Goal: Task Accomplishment & Management: Manage account settings

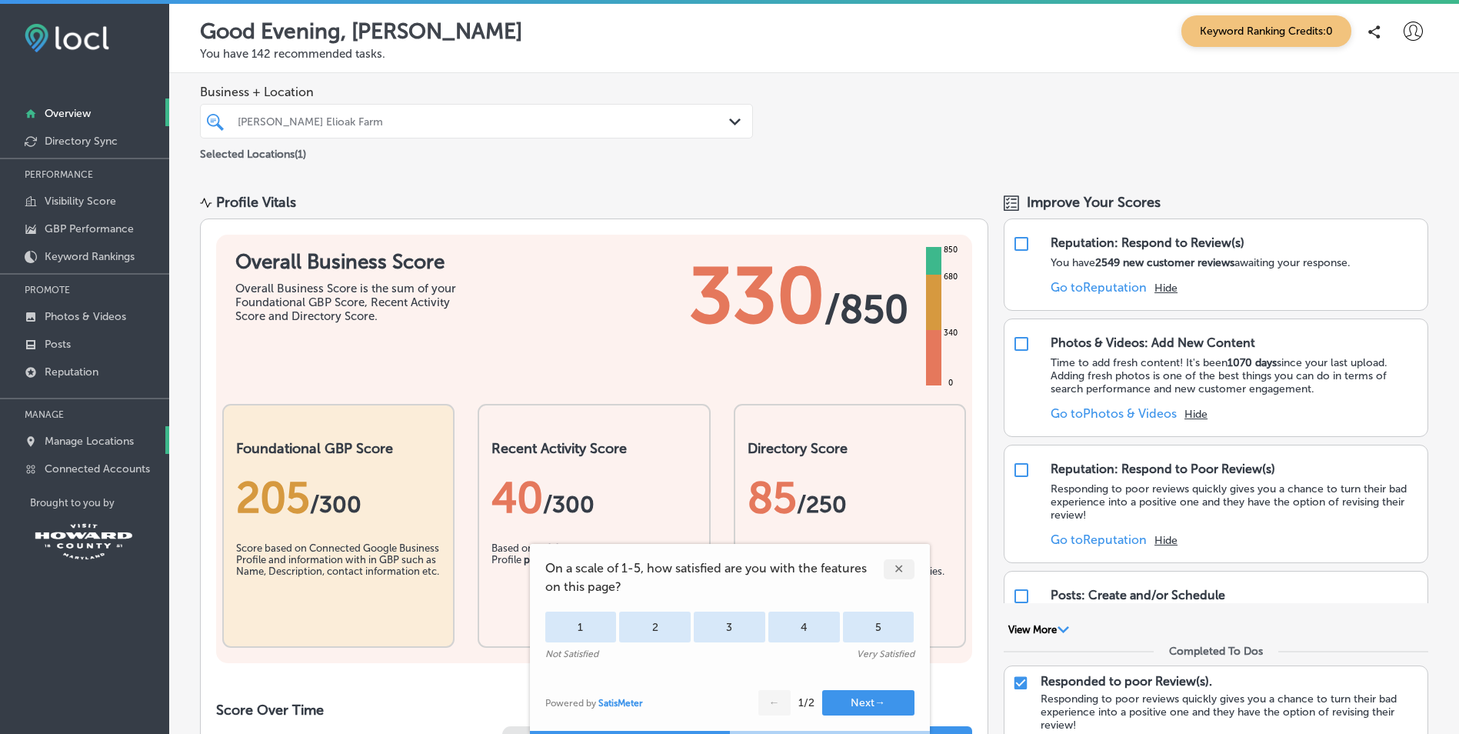
click at [98, 441] on p "Manage Locations" at bounding box center [89, 440] width 89 height 13
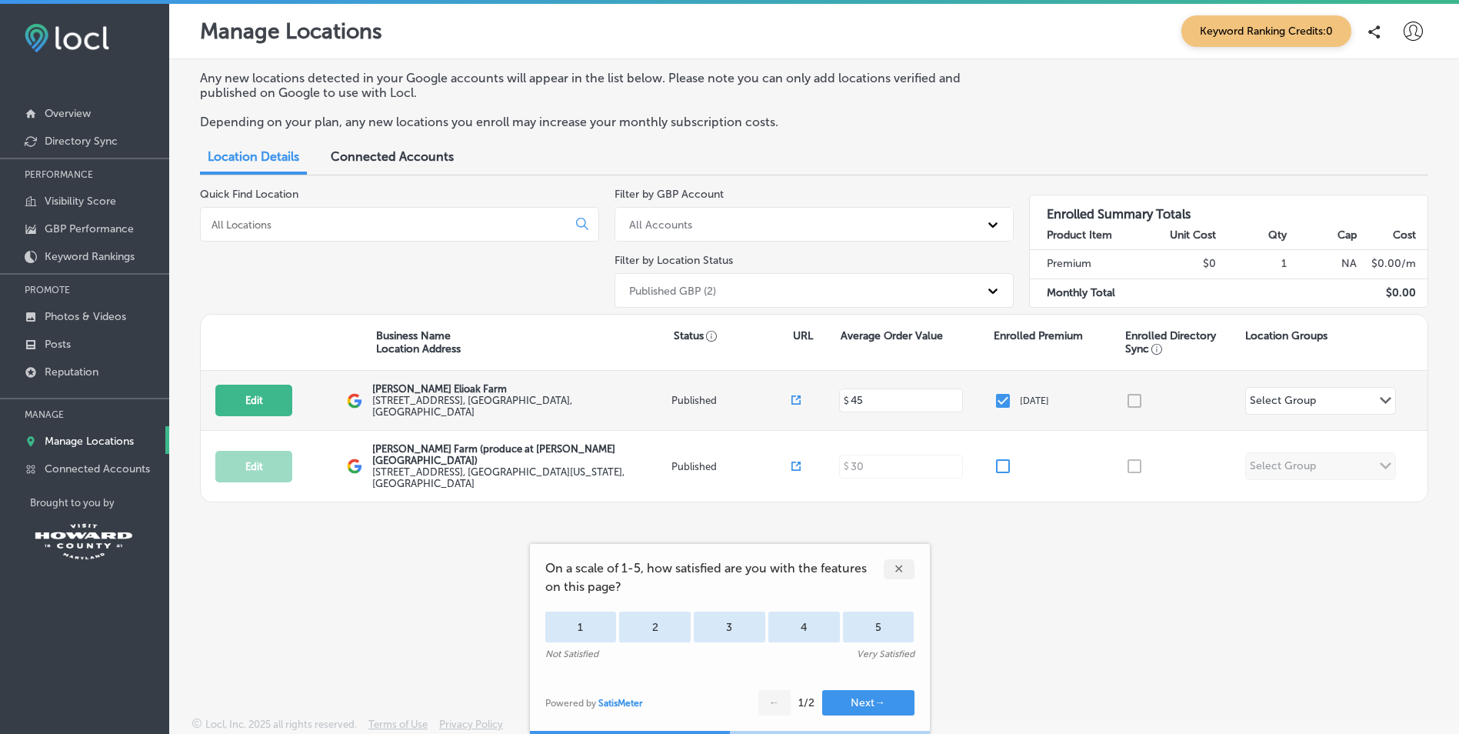
click at [488, 405] on label "[STREET_ADDRESS]" at bounding box center [519, 406] width 295 height 23
click at [258, 393] on button "Edit" at bounding box center [253, 401] width 77 height 32
select select "US"
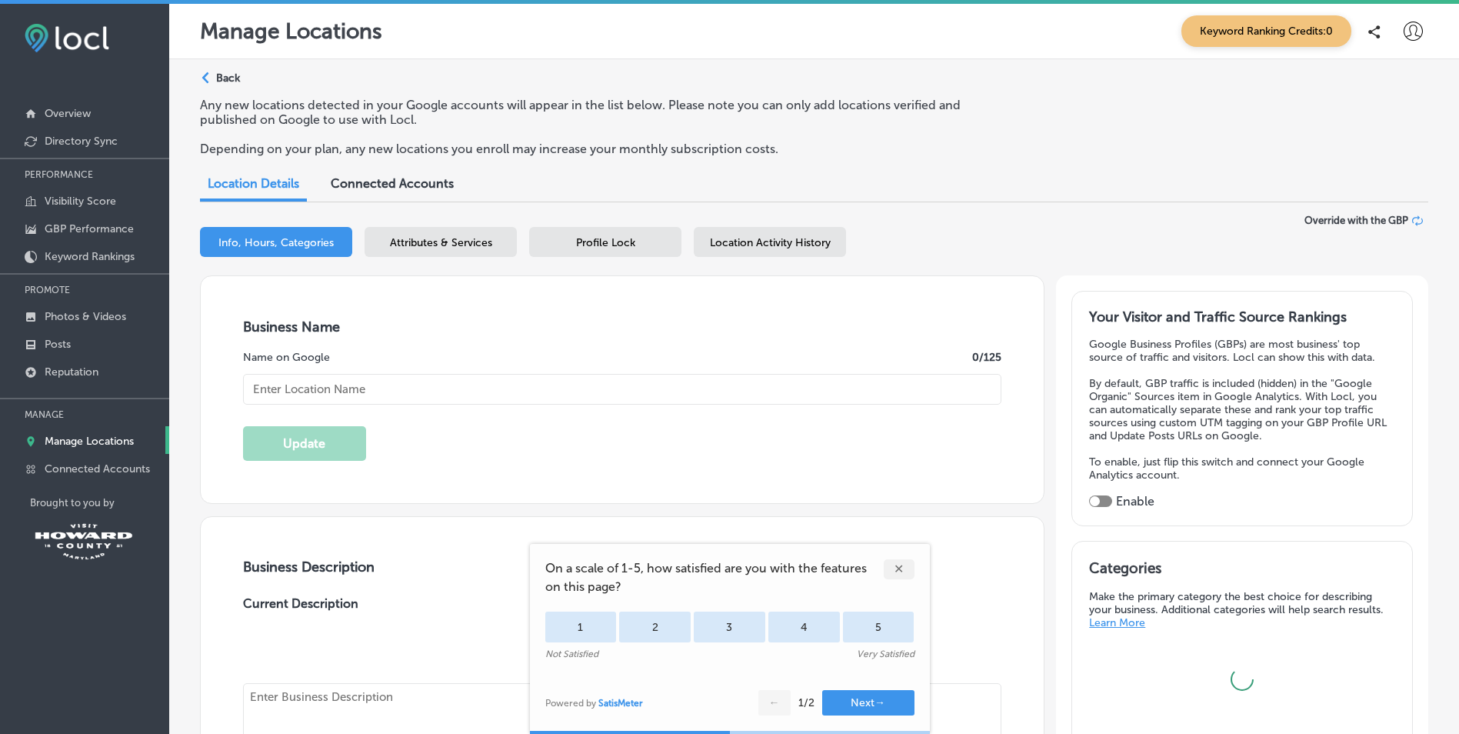
type input "[PERSON_NAME] Elioak Farm"
type input "[STREET_ADDRESS]"
type input "[GEOGRAPHIC_DATA]"
type input "21042"
type input "US"
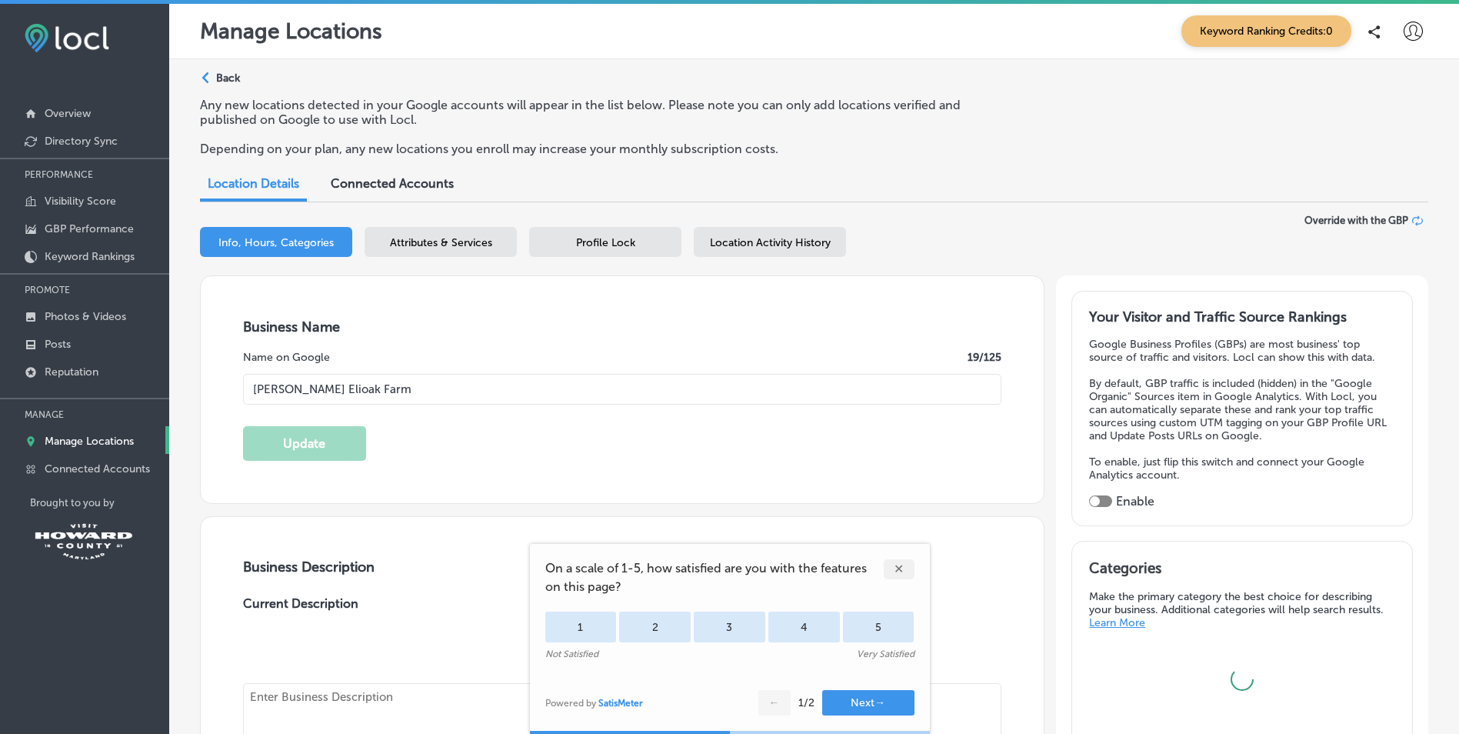
type input "[URL][DOMAIN_NAME]"
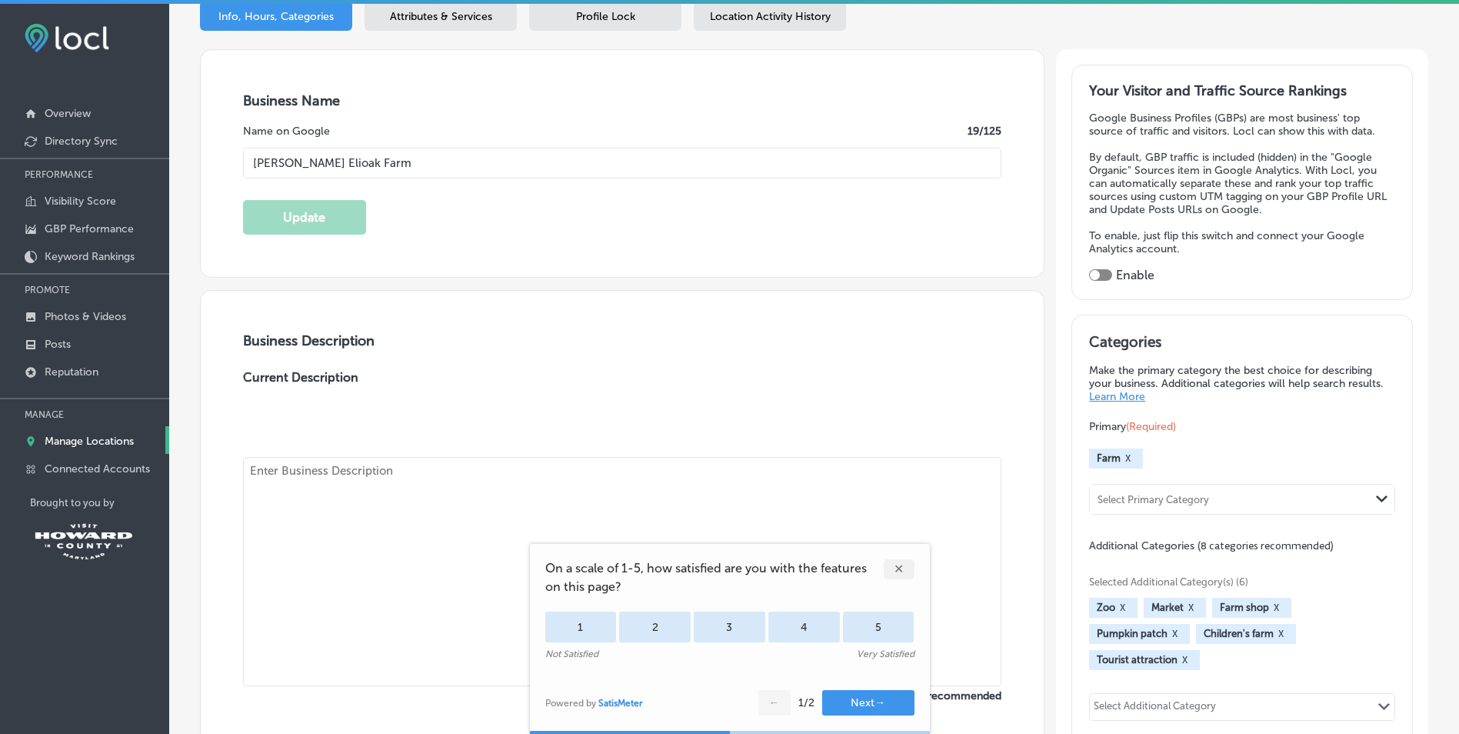
checkbox input "true"
type textarea "We are a petting farm in central [GEOGRAPHIC_DATA]. We are also the home to the…"
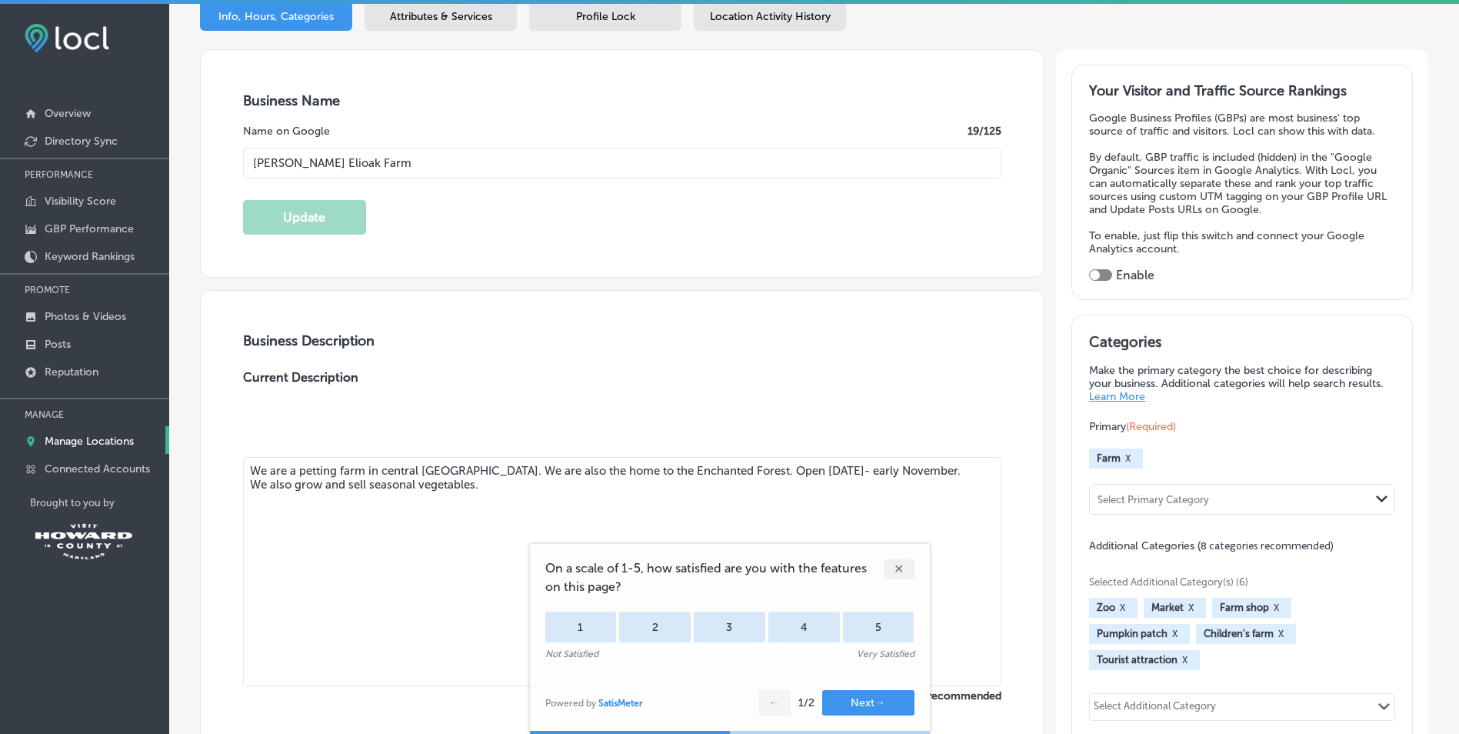
type input "[PHONE_NUMBER]"
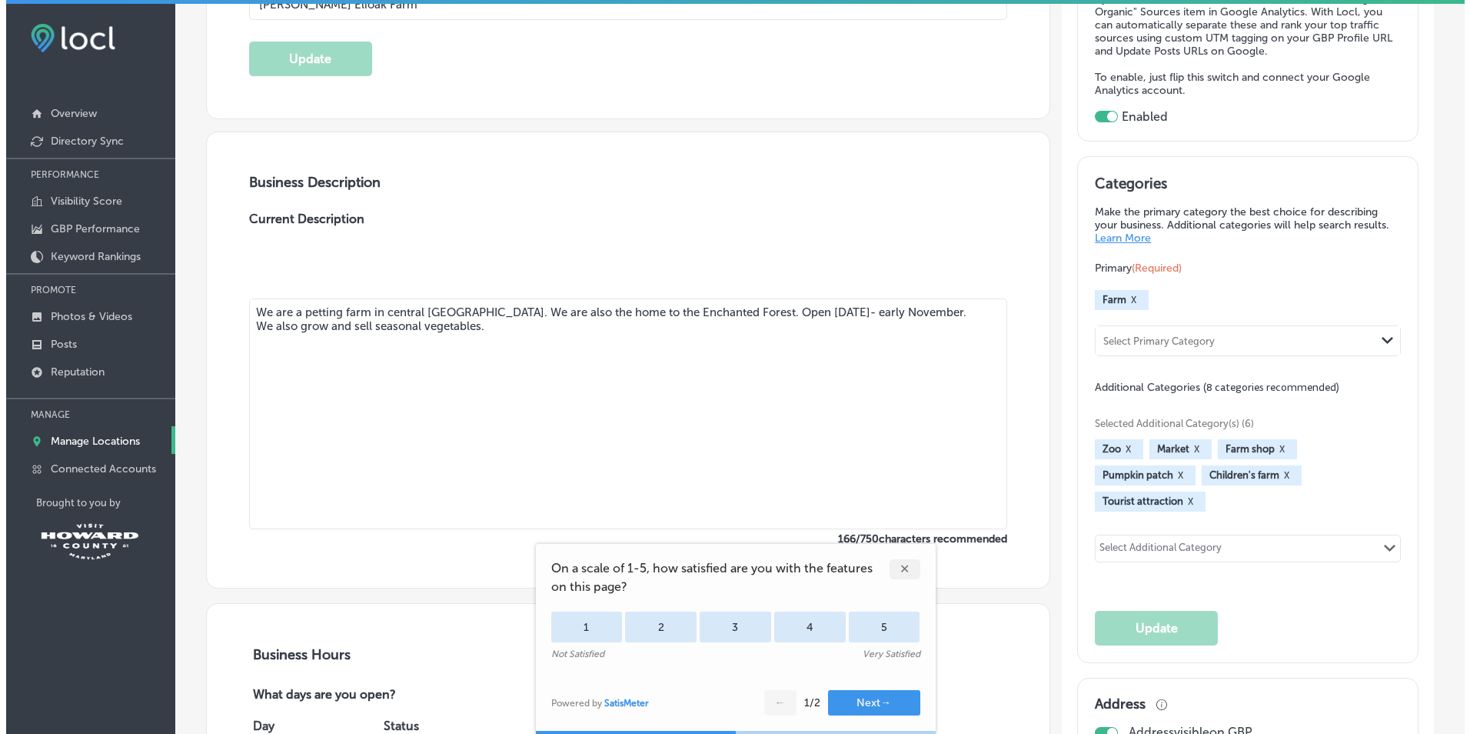
scroll to position [923, 0]
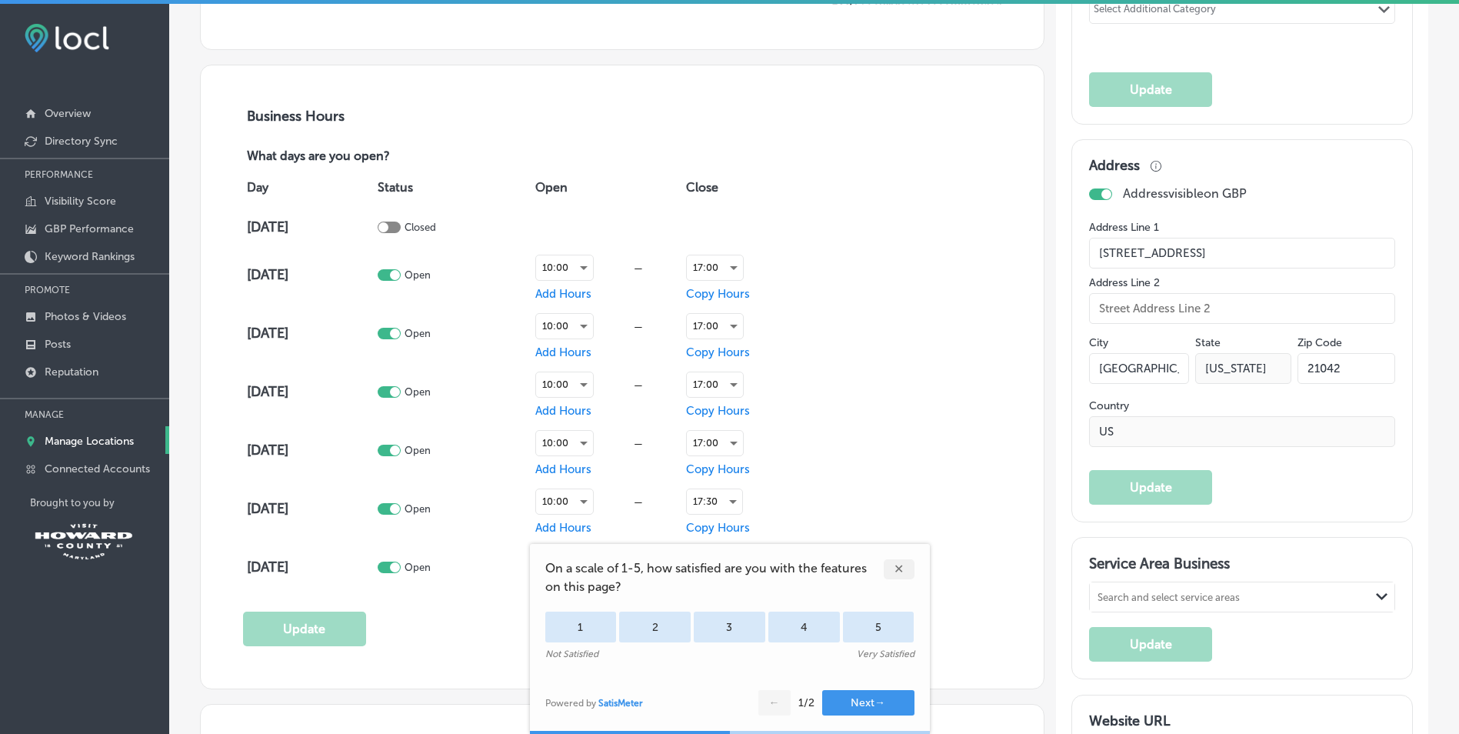
click at [401, 221] on div at bounding box center [389, 227] width 23 height 12
checkbox input "true"
click at [549, 222] on span "Add Hours" at bounding box center [563, 227] width 56 height 14
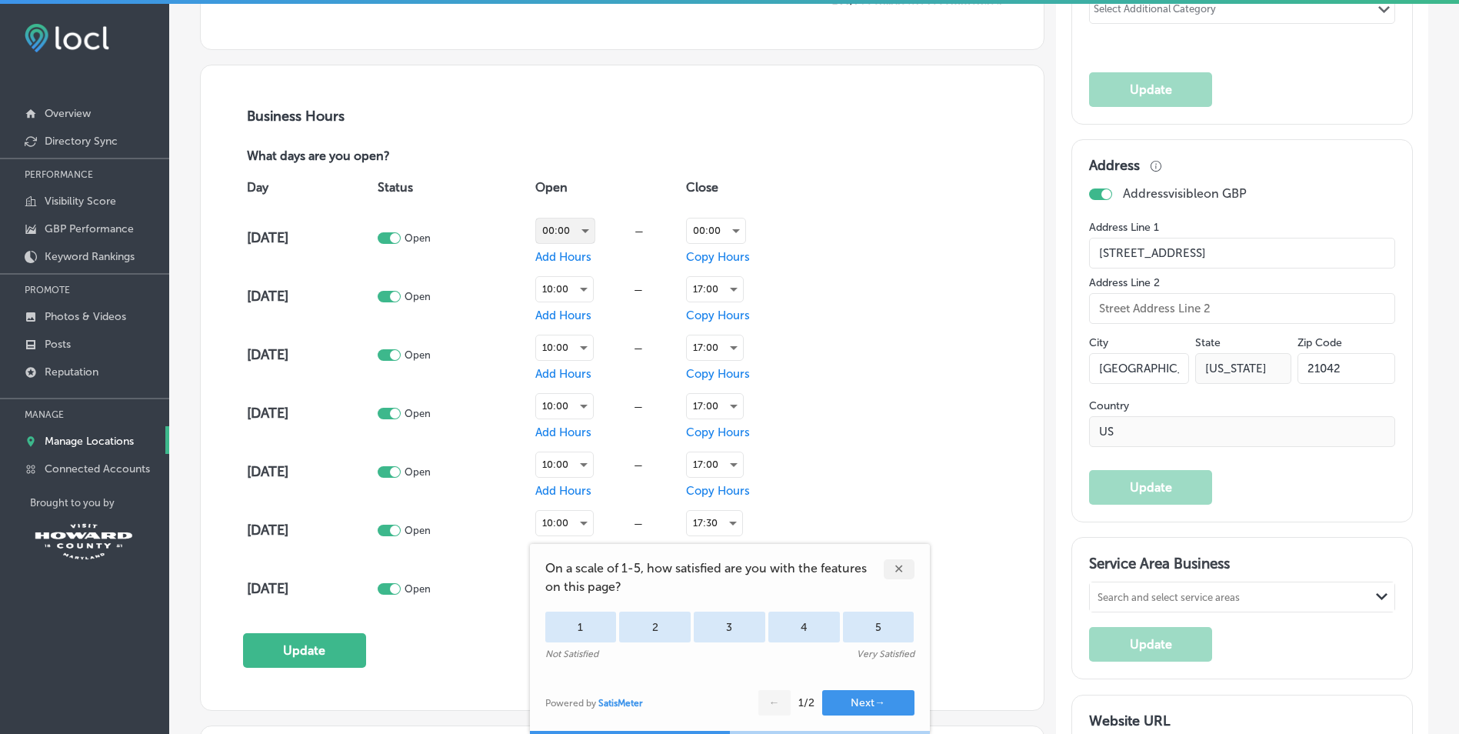
click at [571, 229] on div "00:00" at bounding box center [565, 230] width 58 height 25
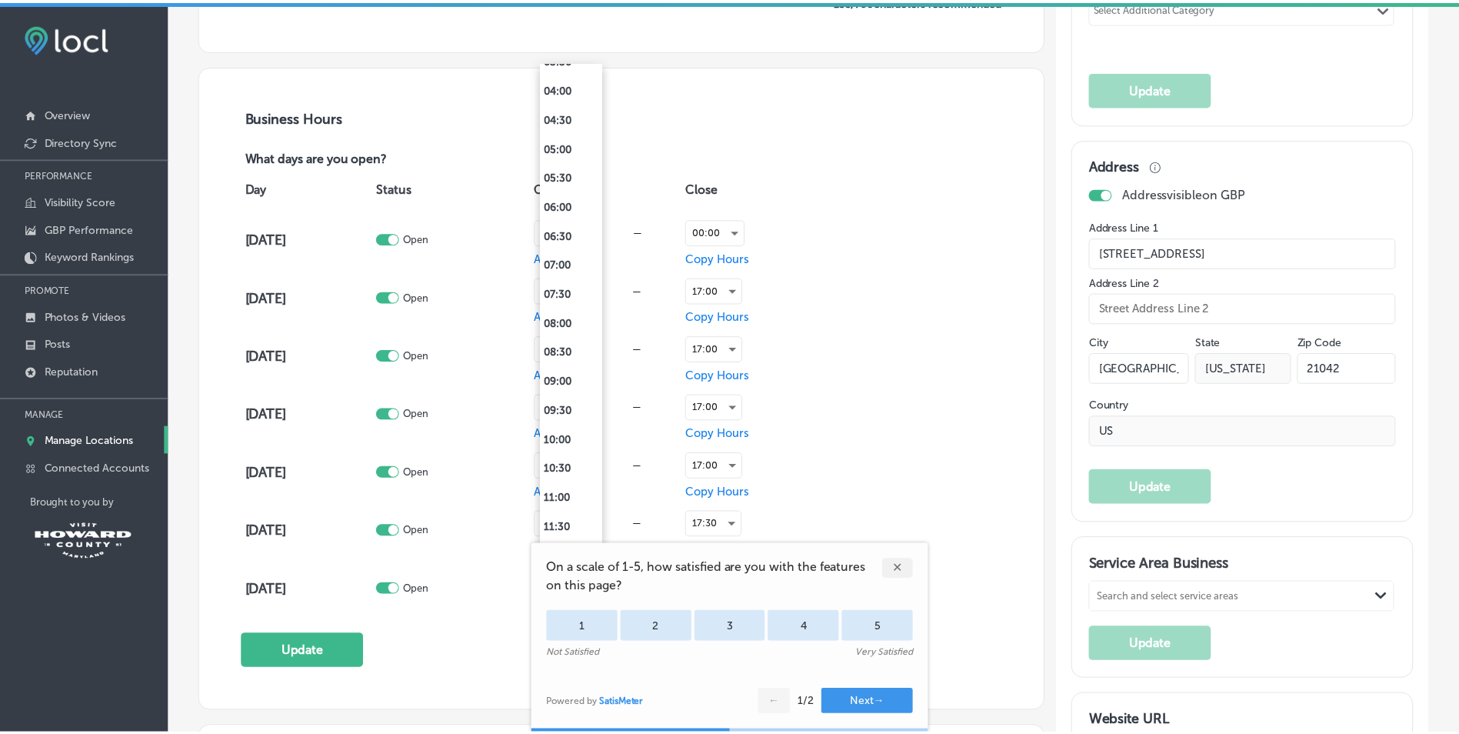
scroll to position [308, 0]
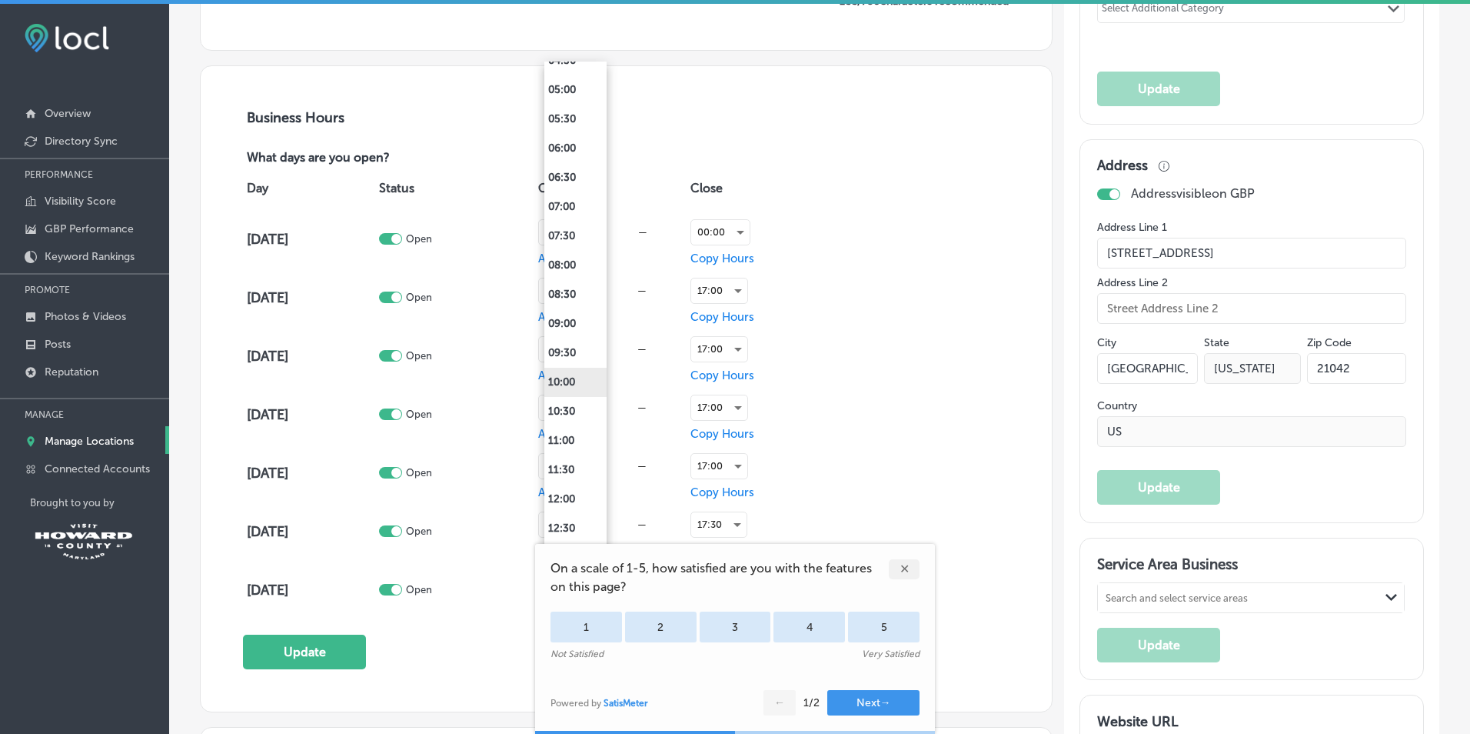
click at [579, 381] on li "10:00" at bounding box center [575, 382] width 62 height 29
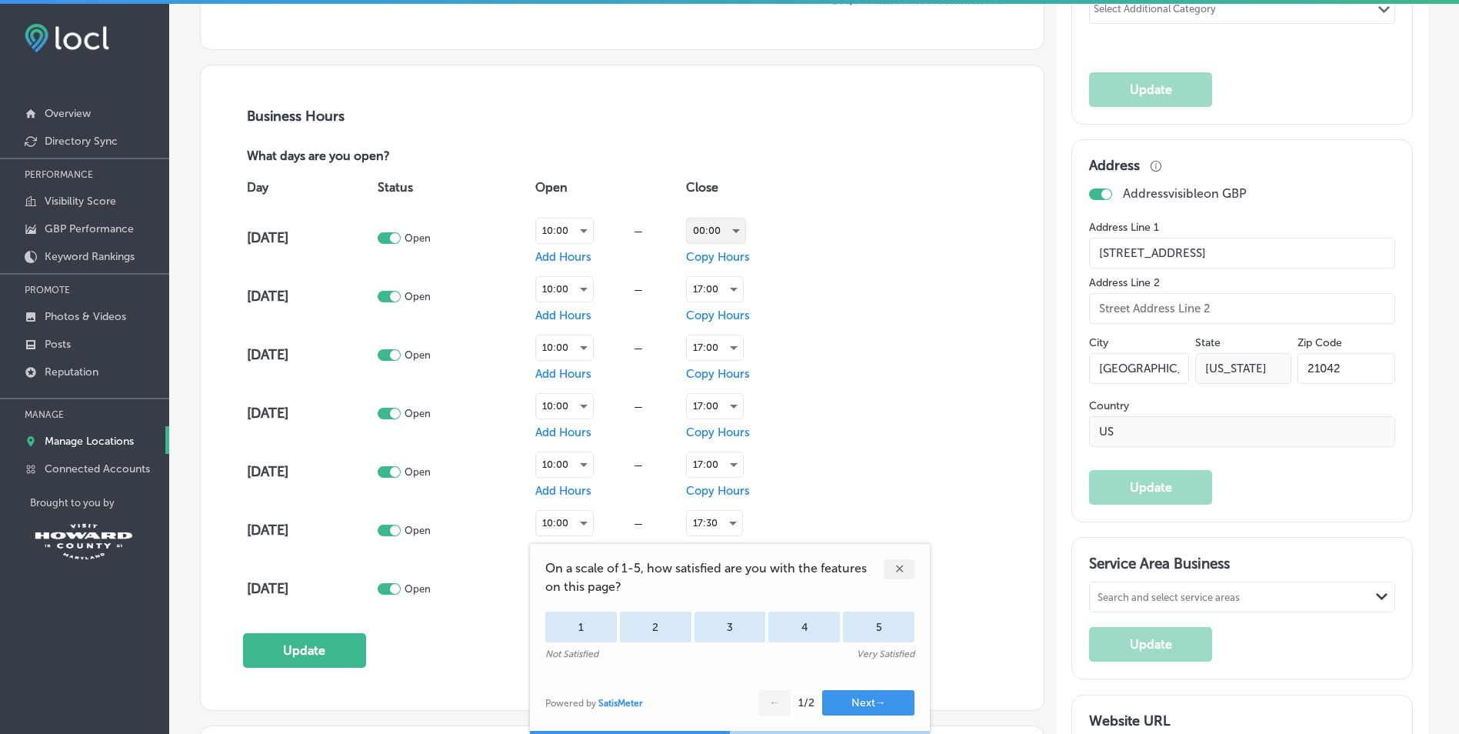
click at [700, 223] on div "00:00" at bounding box center [716, 230] width 58 height 25
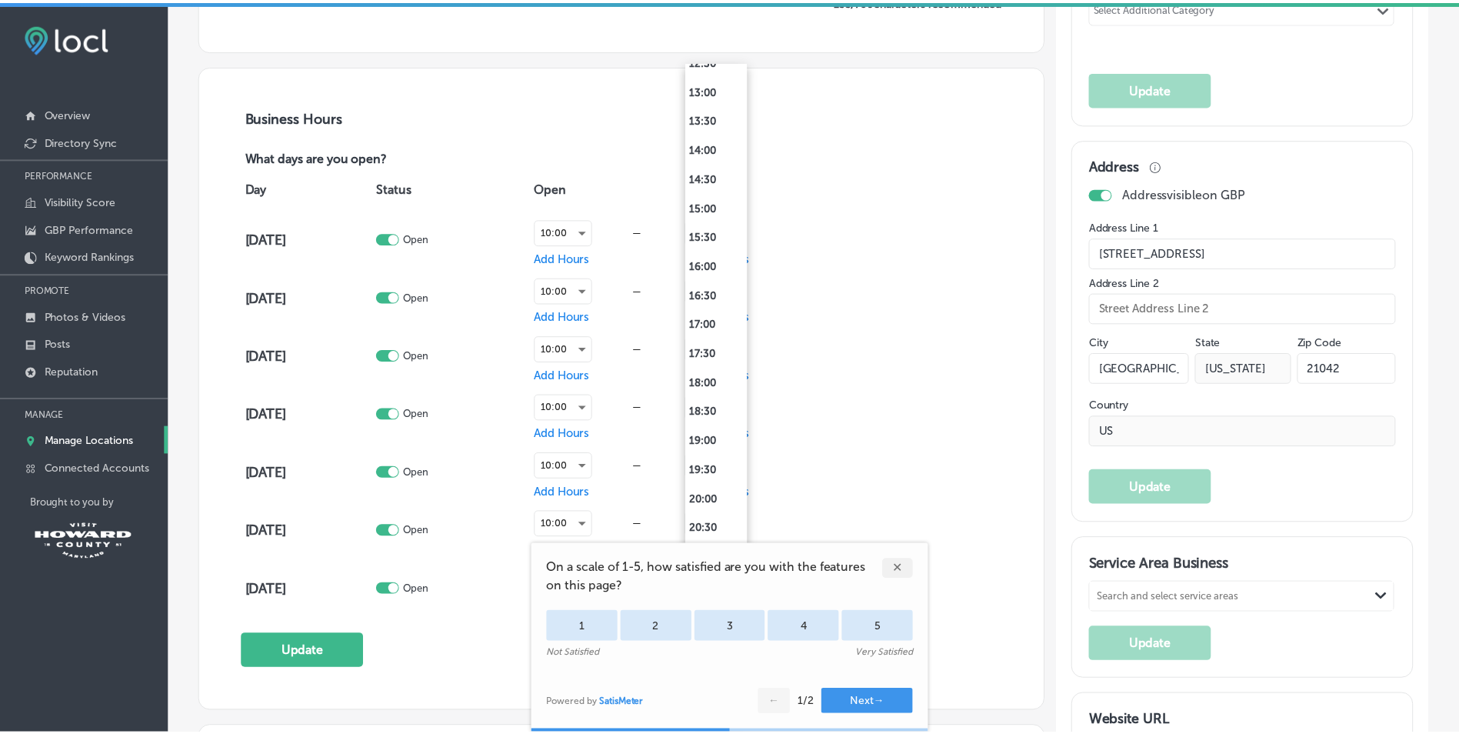
scroll to position [801, 0]
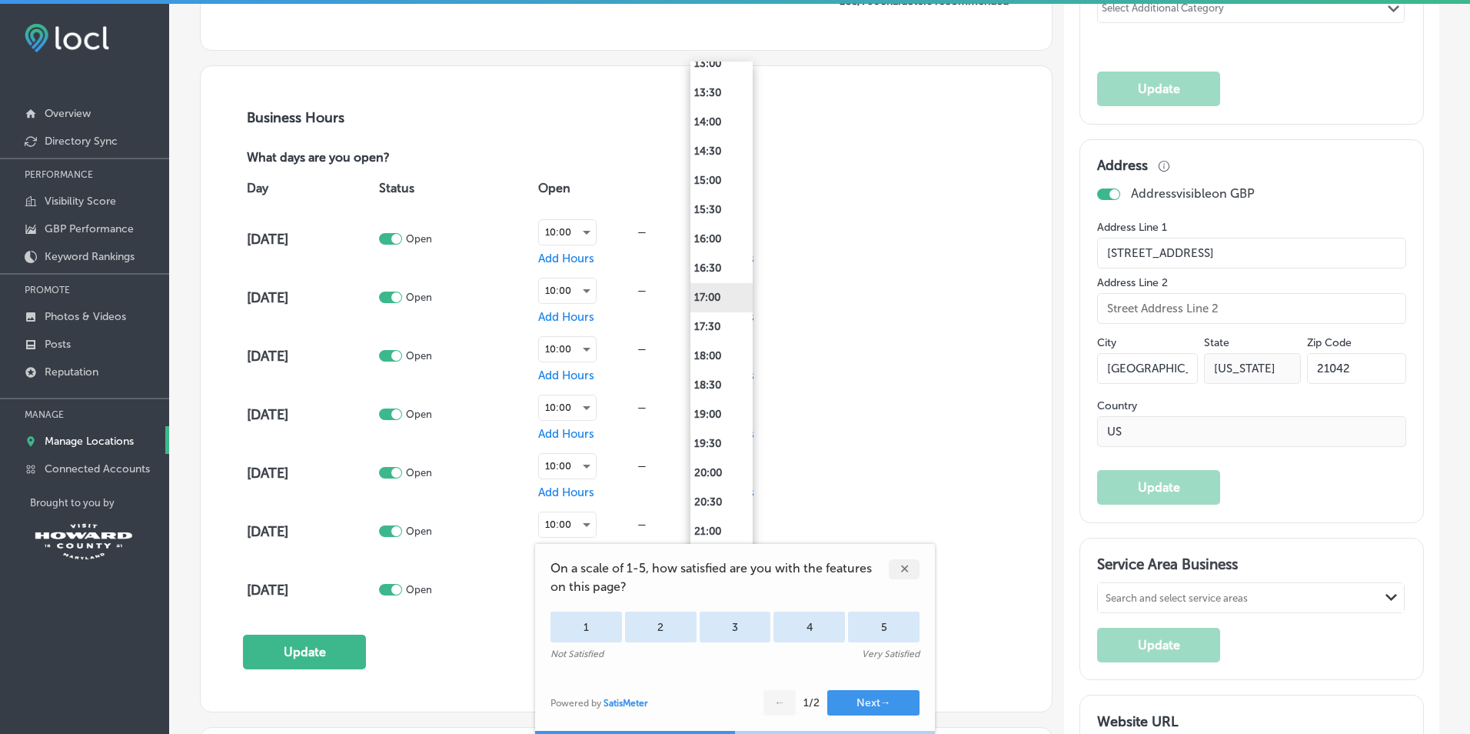
click at [725, 298] on li "17:00" at bounding box center [722, 297] width 62 height 29
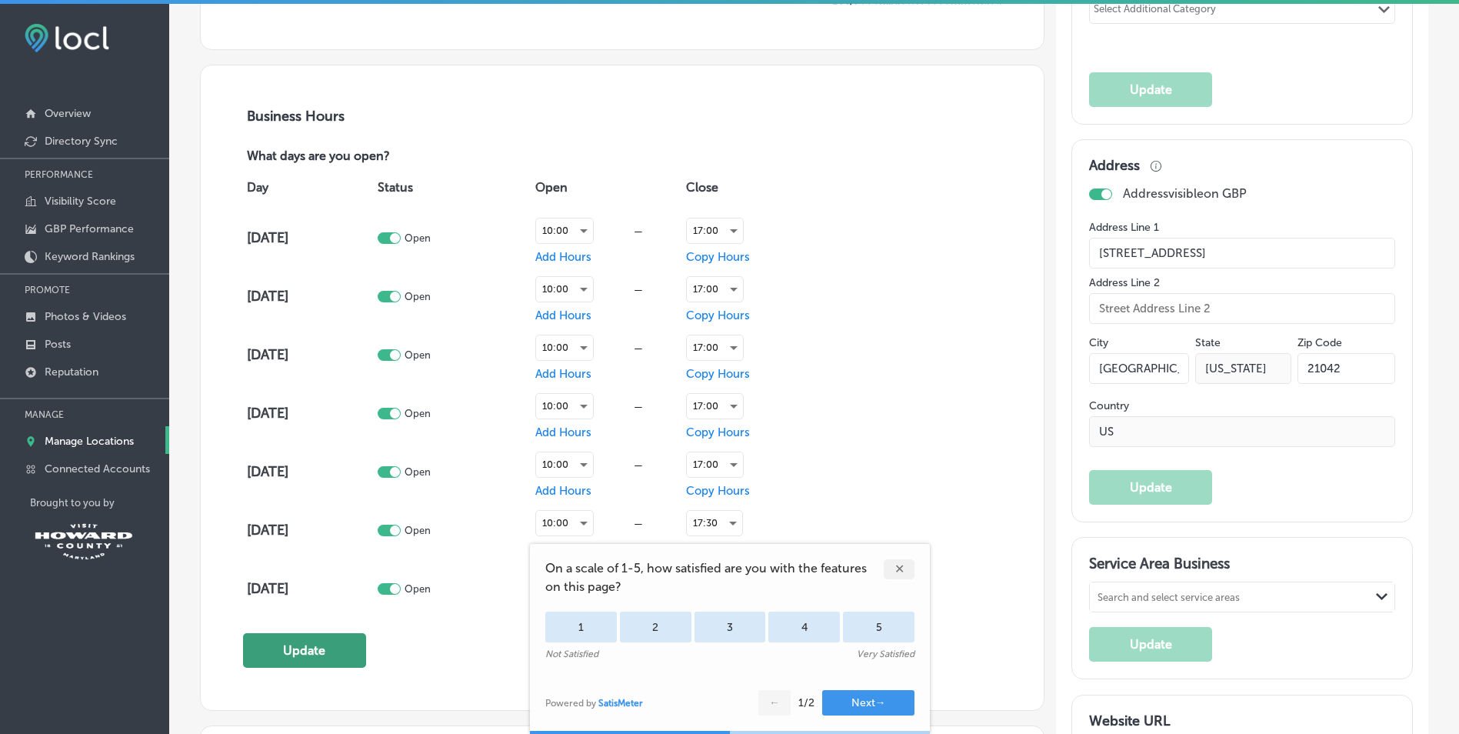
click at [303, 653] on button "Update" at bounding box center [304, 650] width 123 height 35
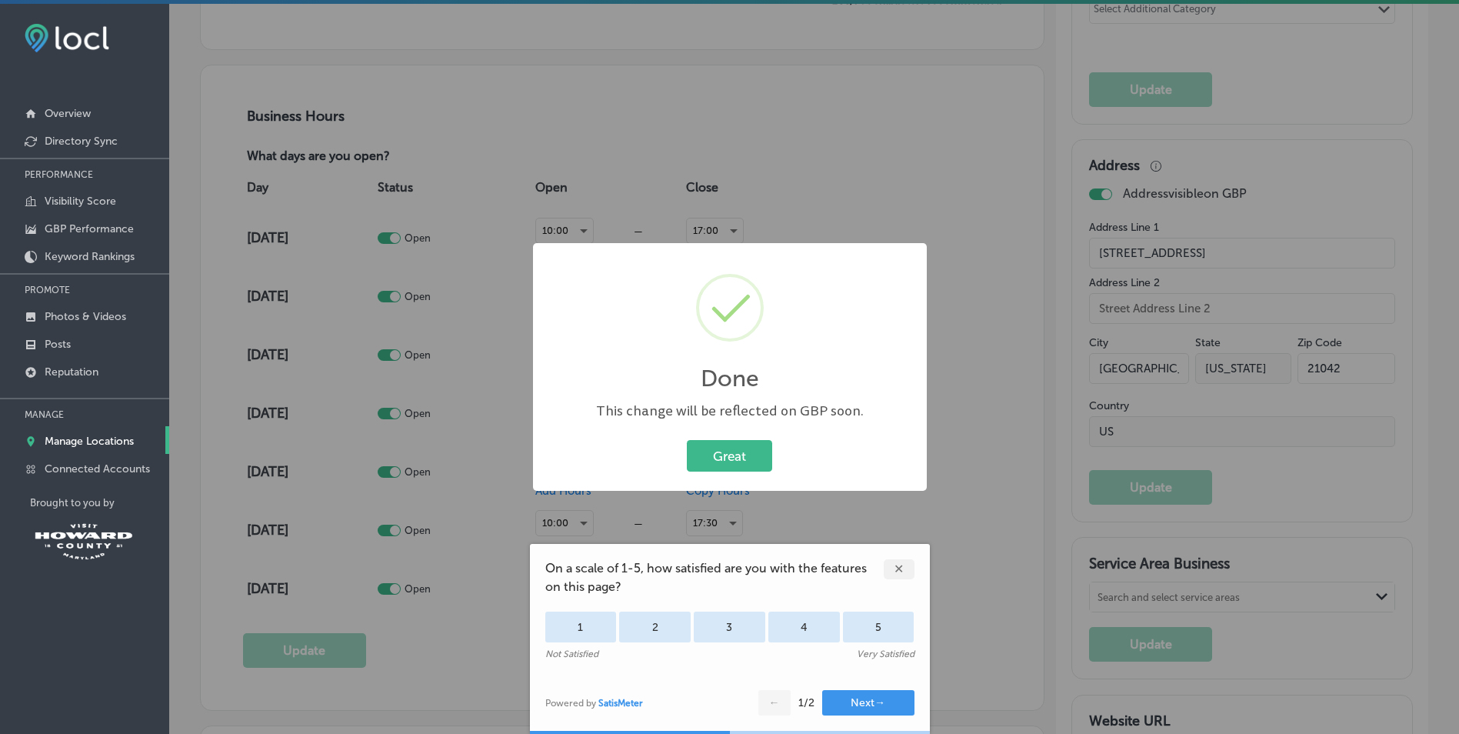
scroll to position [924, 0]
click at [751, 452] on button "Great" at bounding box center [735, 456] width 85 height 32
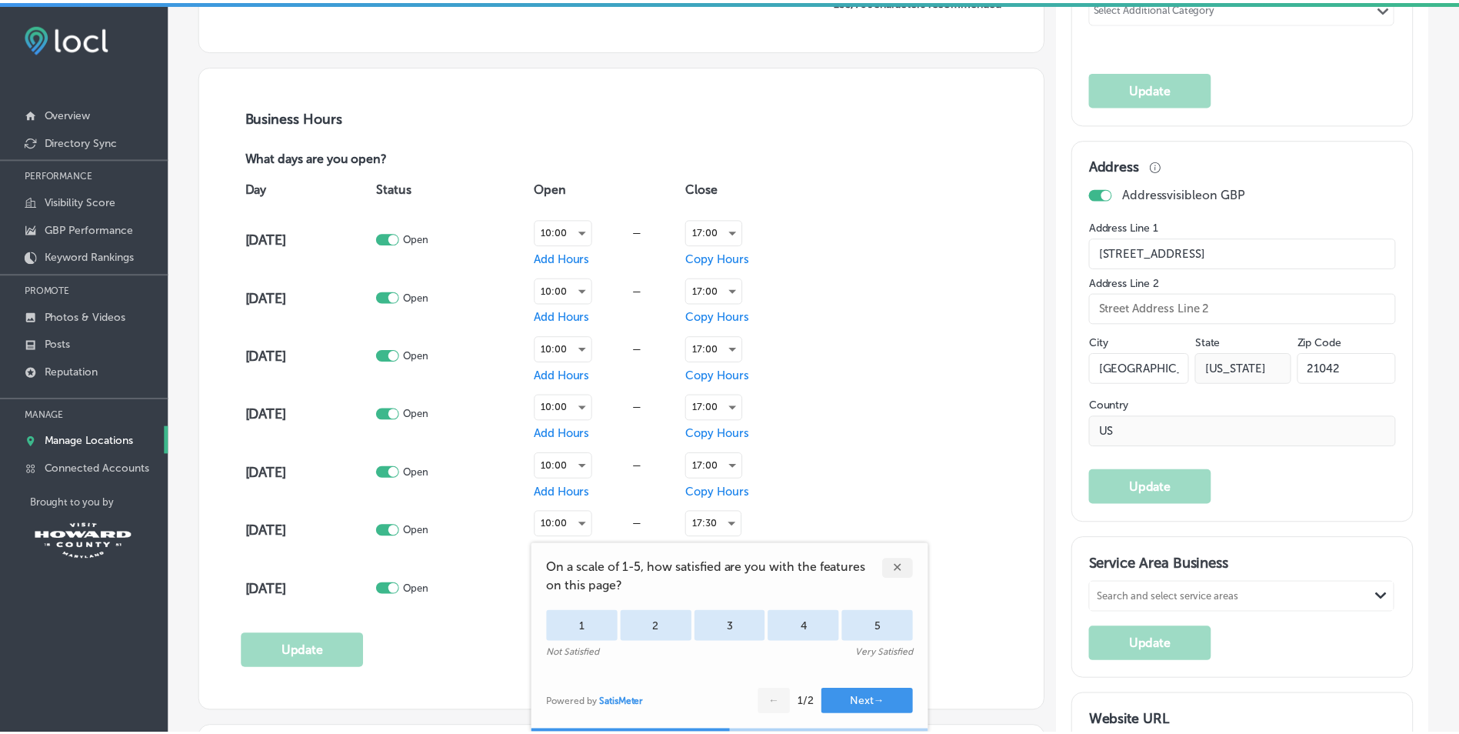
scroll to position [923, 0]
